Goal: Find specific page/section: Find specific page/section

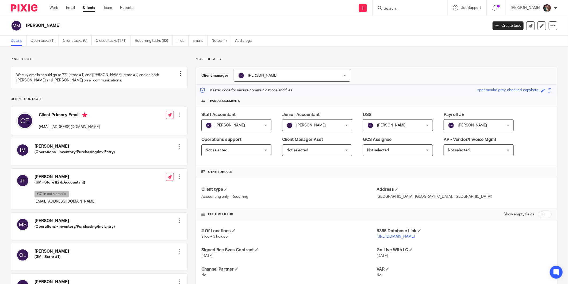
click at [412, 5] on form at bounding box center [411, 8] width 57 height 7
click at [411, 12] on div at bounding box center [410, 8] width 75 height 16
click at [411, 9] on input "Search" at bounding box center [407, 8] width 48 height 5
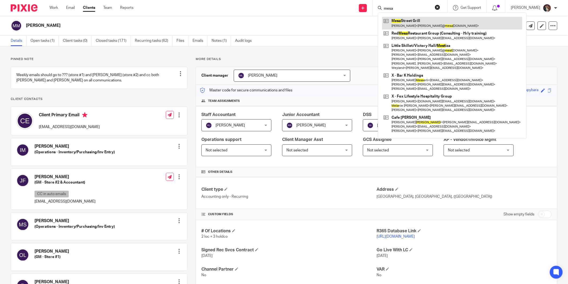
type input "mesa"
click at [422, 25] on link at bounding box center [452, 23] width 140 height 12
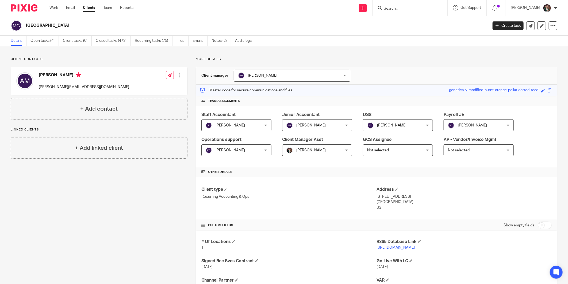
click at [382, 248] on link "http://mesastreetgrill.restaurant365.com" at bounding box center [396, 247] width 38 height 4
click at [407, 6] on input "Search" at bounding box center [407, 8] width 48 height 5
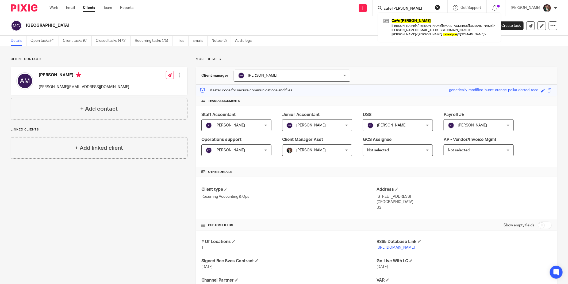
type input "cafe alyce"
click button "submit" at bounding box center [0, 0] width 0 height 0
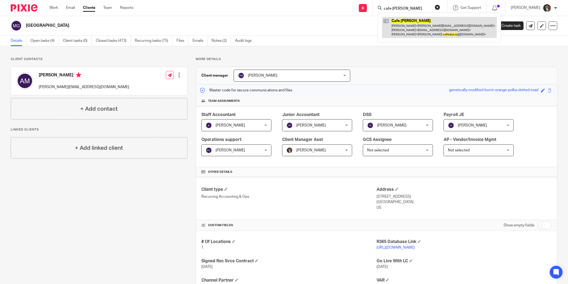
click at [409, 19] on link at bounding box center [439, 27] width 115 height 21
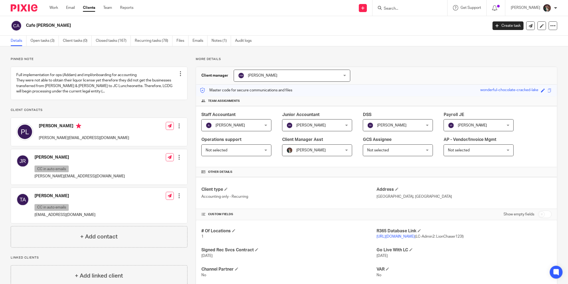
click at [404, 9] on input "Search" at bounding box center [407, 8] width 48 height 5
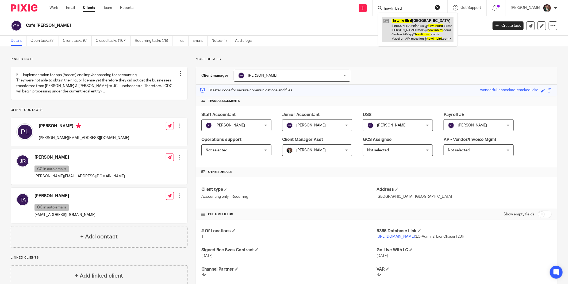
type input "howlin bird"
click at [442, 39] on link at bounding box center [417, 29] width 71 height 25
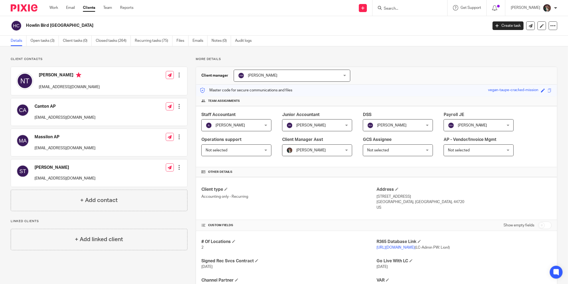
click at [405, 9] on input "Search" at bounding box center [407, 8] width 48 height 5
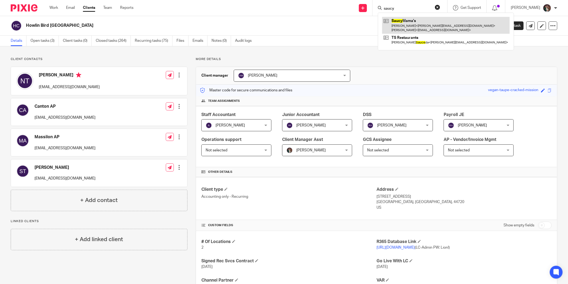
type input "saucy"
click at [422, 22] on link at bounding box center [446, 25] width 128 height 17
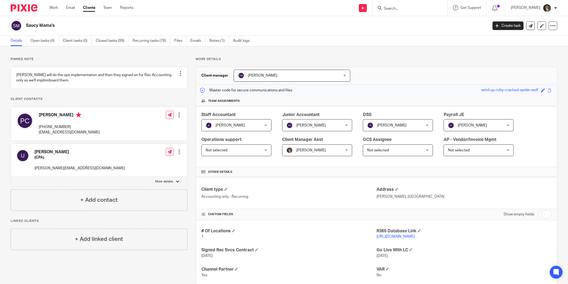
click at [420, 5] on form at bounding box center [411, 8] width 57 height 7
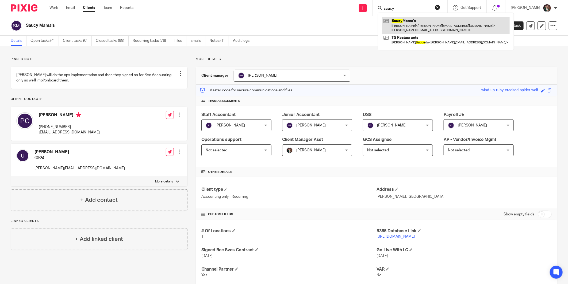
type input "saucy"
click at [409, 30] on link at bounding box center [446, 25] width 128 height 17
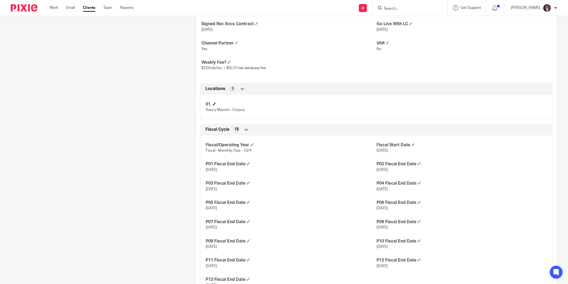
scroll to position [268, 0]
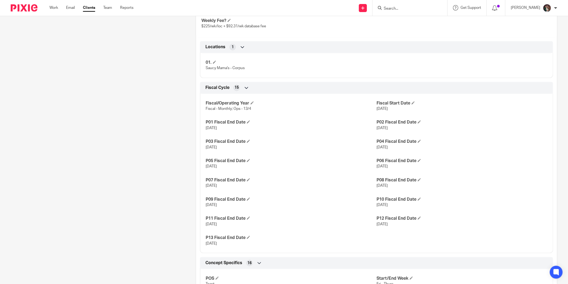
click at [399, 11] on input "Search" at bounding box center [407, 8] width 48 height 5
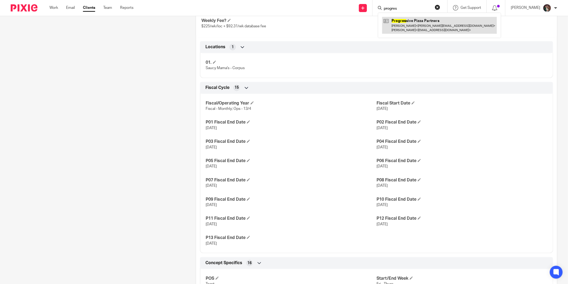
type input "progres"
click at [417, 24] on link at bounding box center [439, 25] width 115 height 17
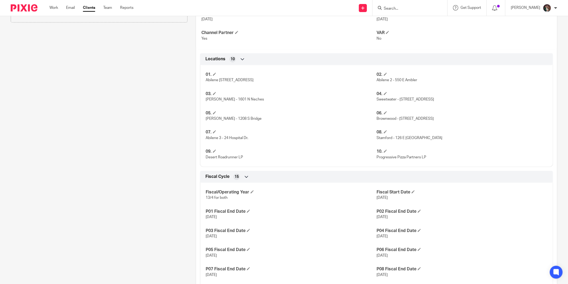
scroll to position [297, 0]
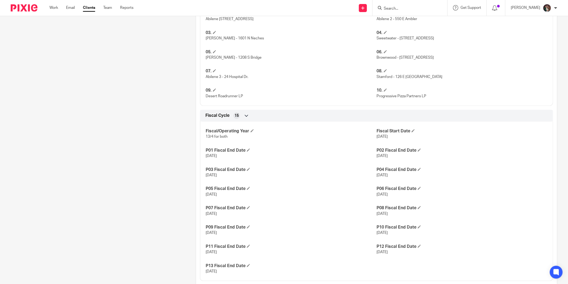
click at [421, 10] on input "Search" at bounding box center [407, 8] width 48 height 5
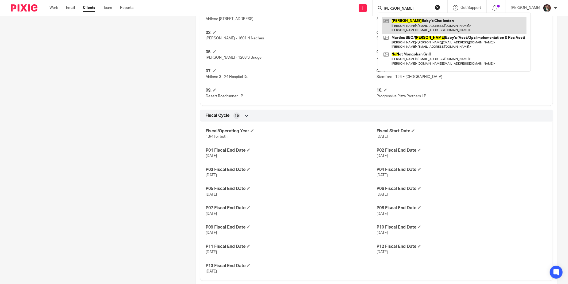
type input "[PERSON_NAME]"
click at [429, 26] on link at bounding box center [454, 25] width 144 height 17
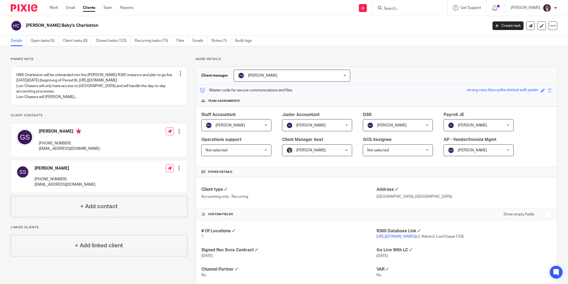
click at [416, 10] on input "Search" at bounding box center [407, 8] width 48 height 5
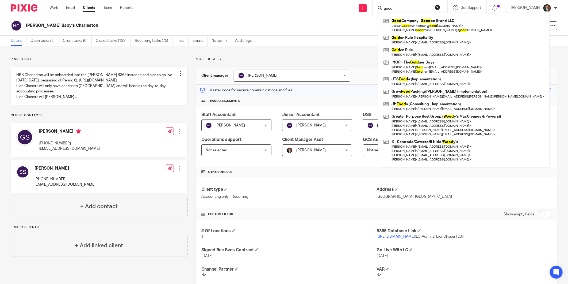
type input "good"
click button "submit" at bounding box center [0, 0] width 0 height 0
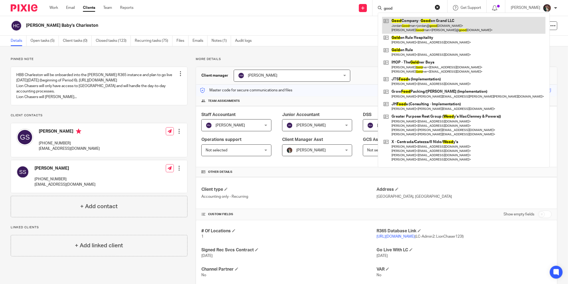
click at [434, 26] on link at bounding box center [463, 25] width 163 height 17
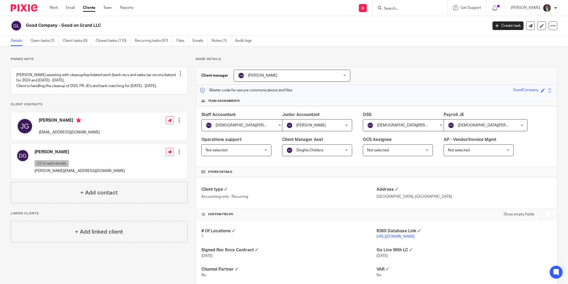
click at [402, 9] on input "Search" at bounding box center [407, 8] width 48 height 5
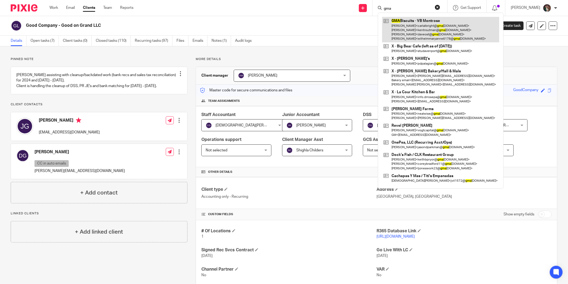
type input "gma"
click at [408, 29] on link at bounding box center [440, 29] width 117 height 25
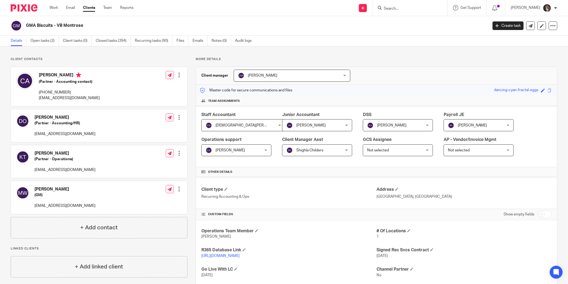
click at [415, 7] on input "Search" at bounding box center [407, 8] width 48 height 5
type input "l"
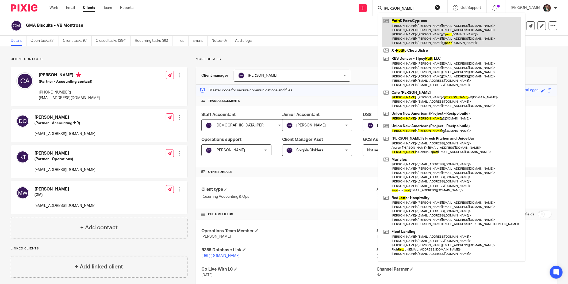
type input "pett"
click at [426, 23] on link at bounding box center [451, 32] width 139 height 30
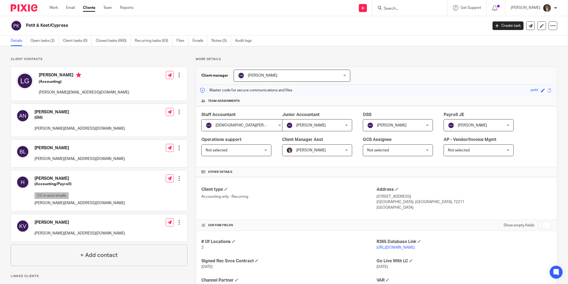
click at [407, 8] on input "Search" at bounding box center [407, 8] width 48 height 5
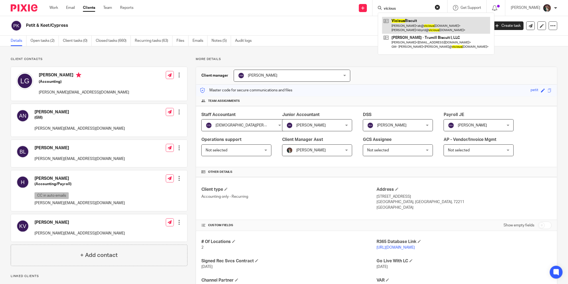
type input "vicious"
click at [428, 25] on link at bounding box center [436, 25] width 108 height 17
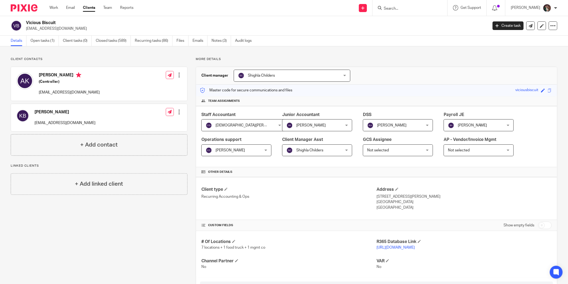
click at [405, 9] on input "Search" at bounding box center [407, 8] width 48 height 5
type input "l"
click at [429, 10] on input "Search" at bounding box center [407, 8] width 48 height 5
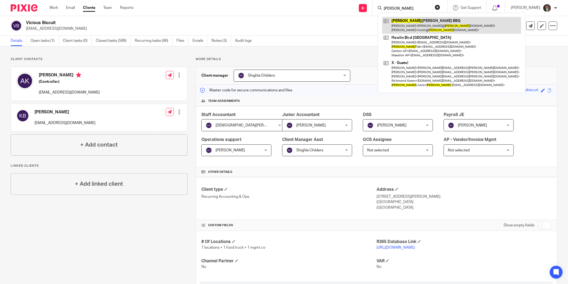
type input "[PERSON_NAME]"
click at [428, 27] on link at bounding box center [451, 25] width 139 height 17
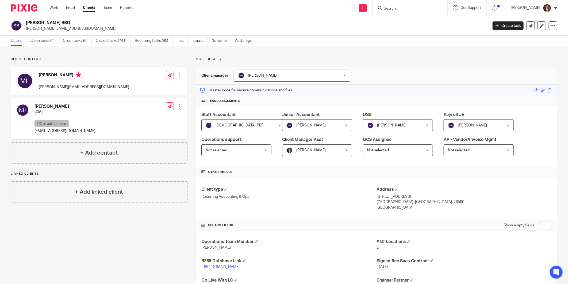
click at [416, 8] on input "Search" at bounding box center [407, 8] width 48 height 5
click at [401, 7] on input "Search" at bounding box center [407, 8] width 48 height 5
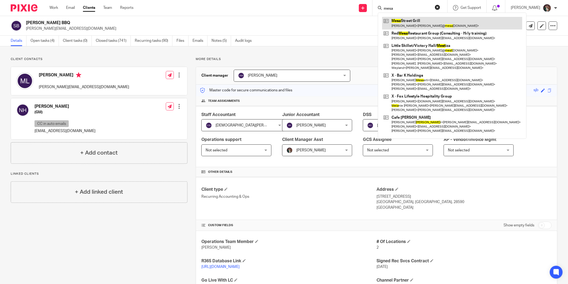
type input "mesa"
click at [418, 20] on link at bounding box center [452, 23] width 140 height 12
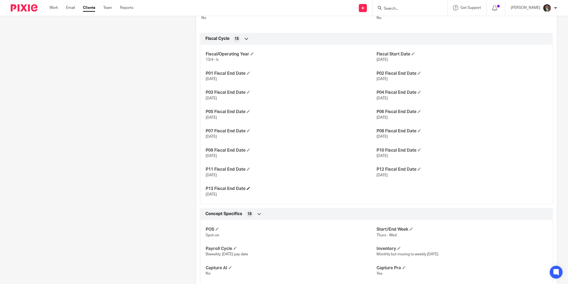
scroll to position [238, 0]
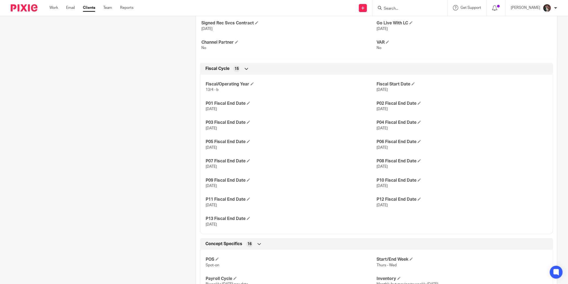
click at [410, 7] on input "Search" at bounding box center [407, 8] width 48 height 5
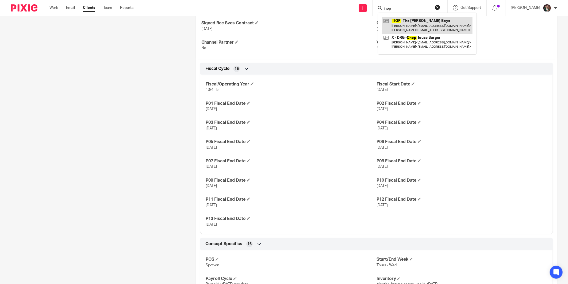
type input "ihop"
click at [420, 24] on link at bounding box center [427, 25] width 90 height 17
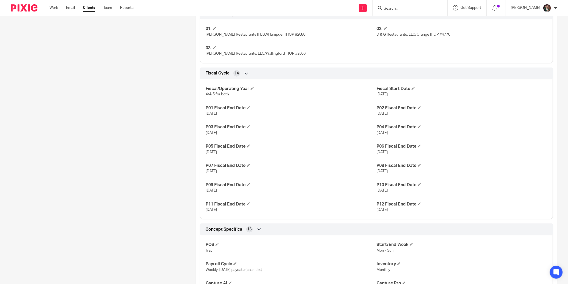
scroll to position [297, 0]
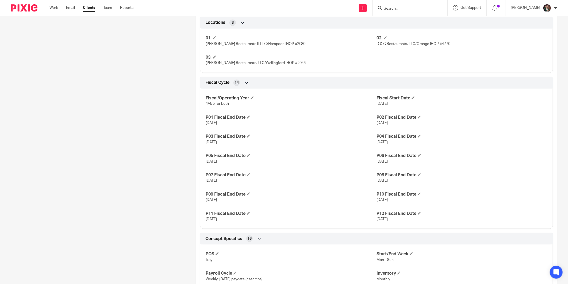
click at [416, 7] on input "Search" at bounding box center [407, 8] width 48 height 5
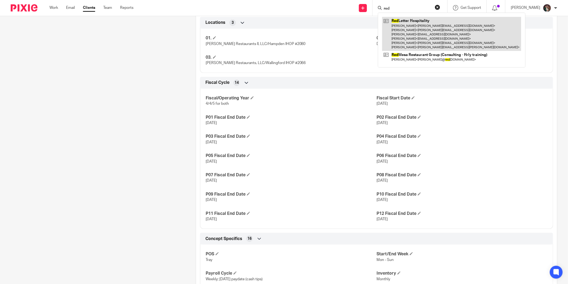
type input "red"
click at [431, 29] on link at bounding box center [451, 34] width 139 height 34
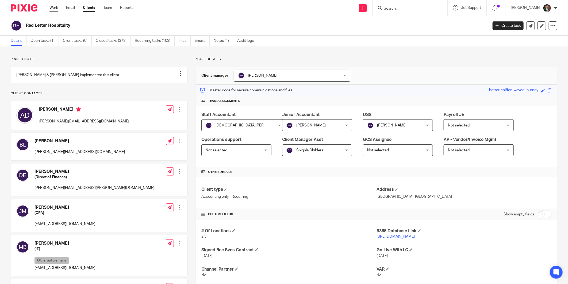
click at [52, 7] on link "Work" at bounding box center [53, 7] width 9 height 5
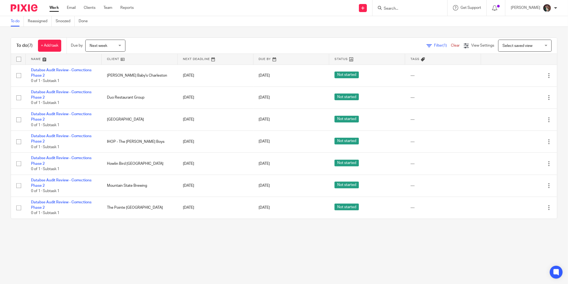
click at [420, 10] on input "Search" at bounding box center [407, 8] width 48 height 5
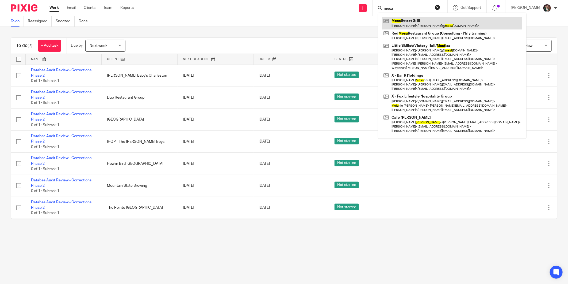
type input "mesa"
click at [444, 23] on link at bounding box center [452, 23] width 140 height 12
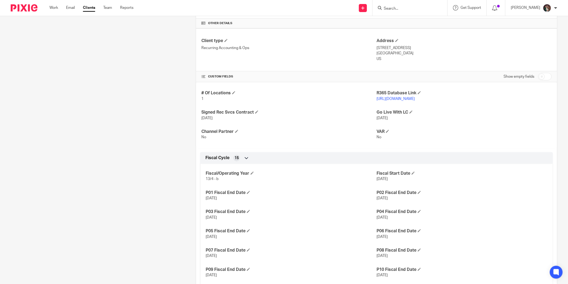
scroll to position [208, 0]
